Goal: Check status: Check status

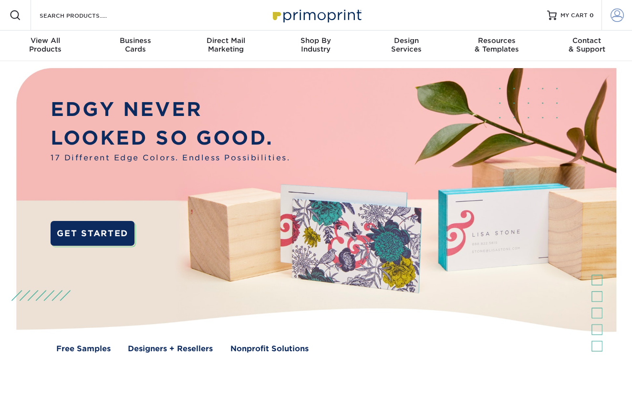
click at [616, 13] on span at bounding box center [617, 15] width 13 height 13
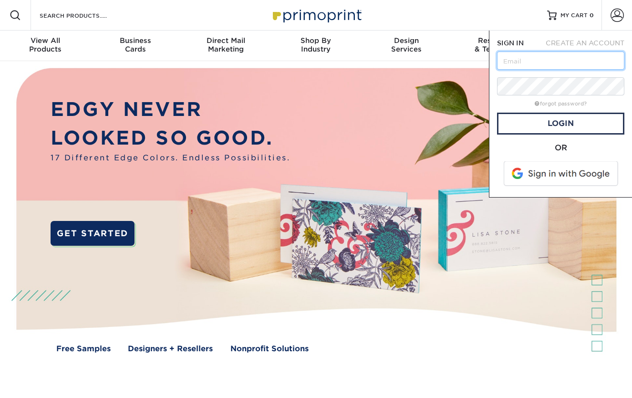
type input "[EMAIL_ADDRESS][DOMAIN_NAME]"
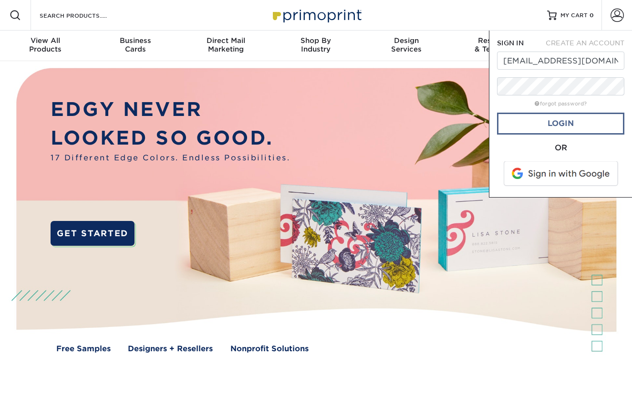
click at [572, 122] on link "Login" at bounding box center [560, 124] width 127 height 22
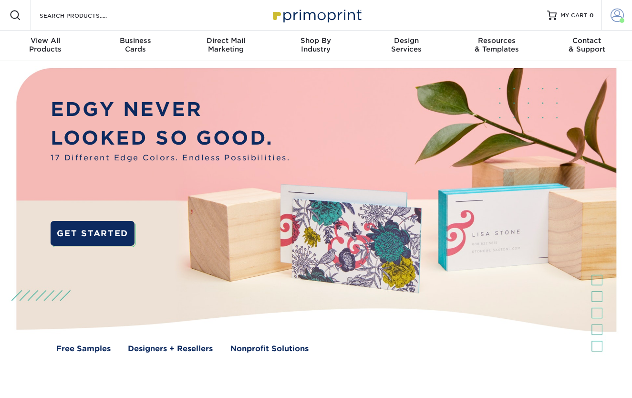
click at [617, 14] on span at bounding box center [617, 15] width 13 height 13
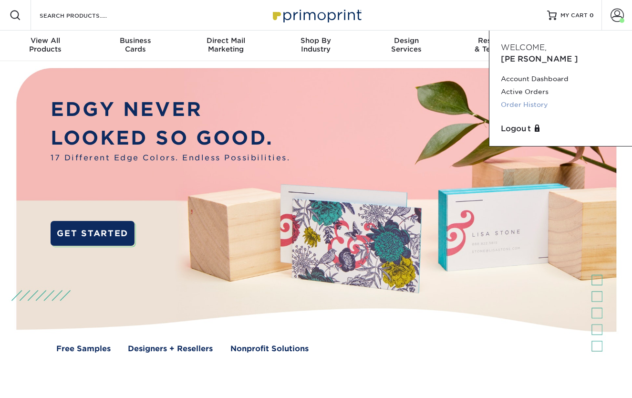
click at [525, 98] on link "Order History" at bounding box center [561, 104] width 120 height 13
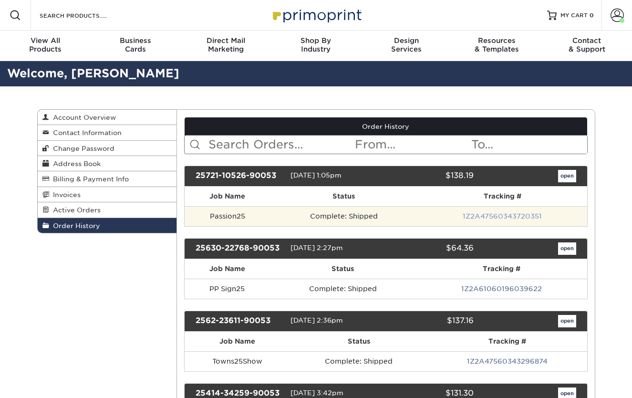
click at [479, 215] on link "1Z2A47560343720351" at bounding box center [502, 216] width 79 height 8
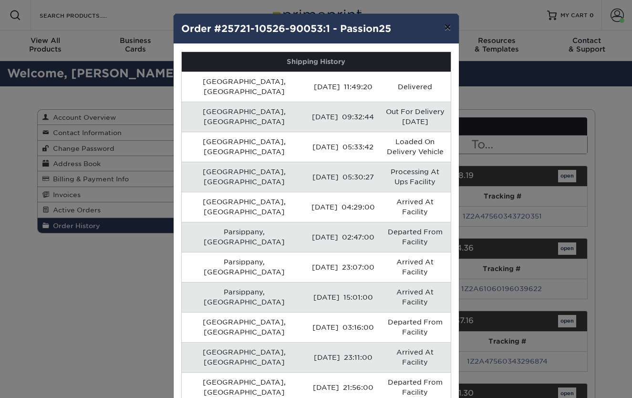
click at [448, 27] on button "×" at bounding box center [448, 27] width 22 height 27
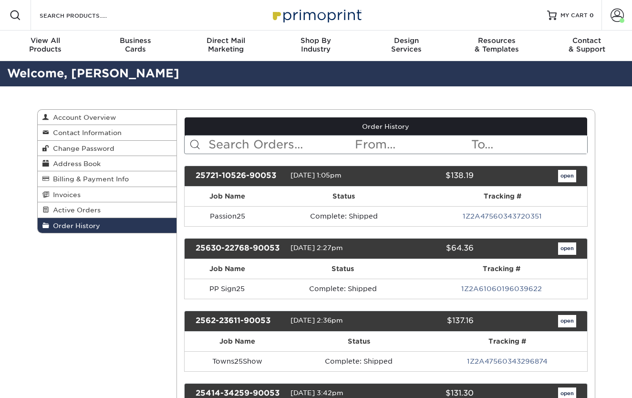
click at [567, 174] on link "open" at bounding box center [567, 176] width 18 height 12
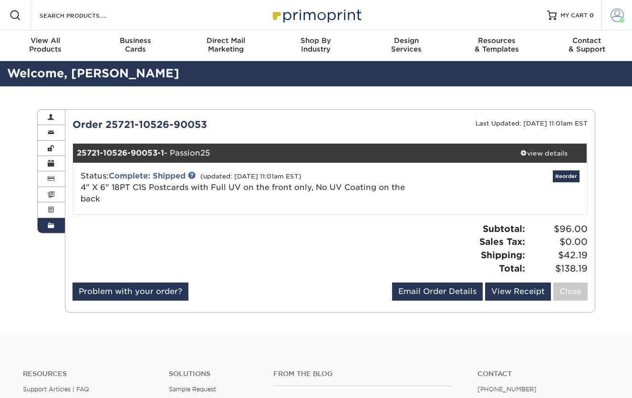
click at [614, 15] on span at bounding box center [617, 15] width 13 height 13
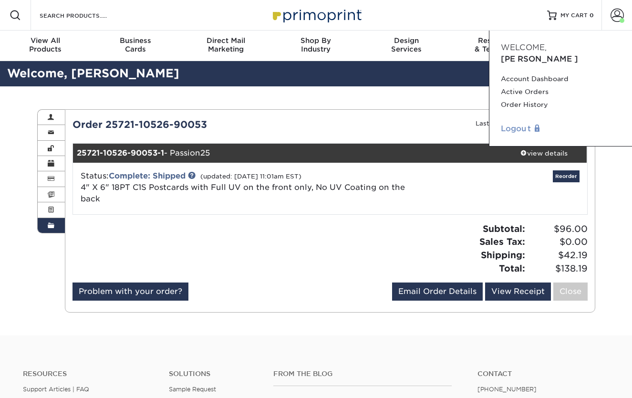
click at [515, 123] on link "Logout" at bounding box center [561, 128] width 120 height 11
